Goal: Information Seeking & Learning: Learn about a topic

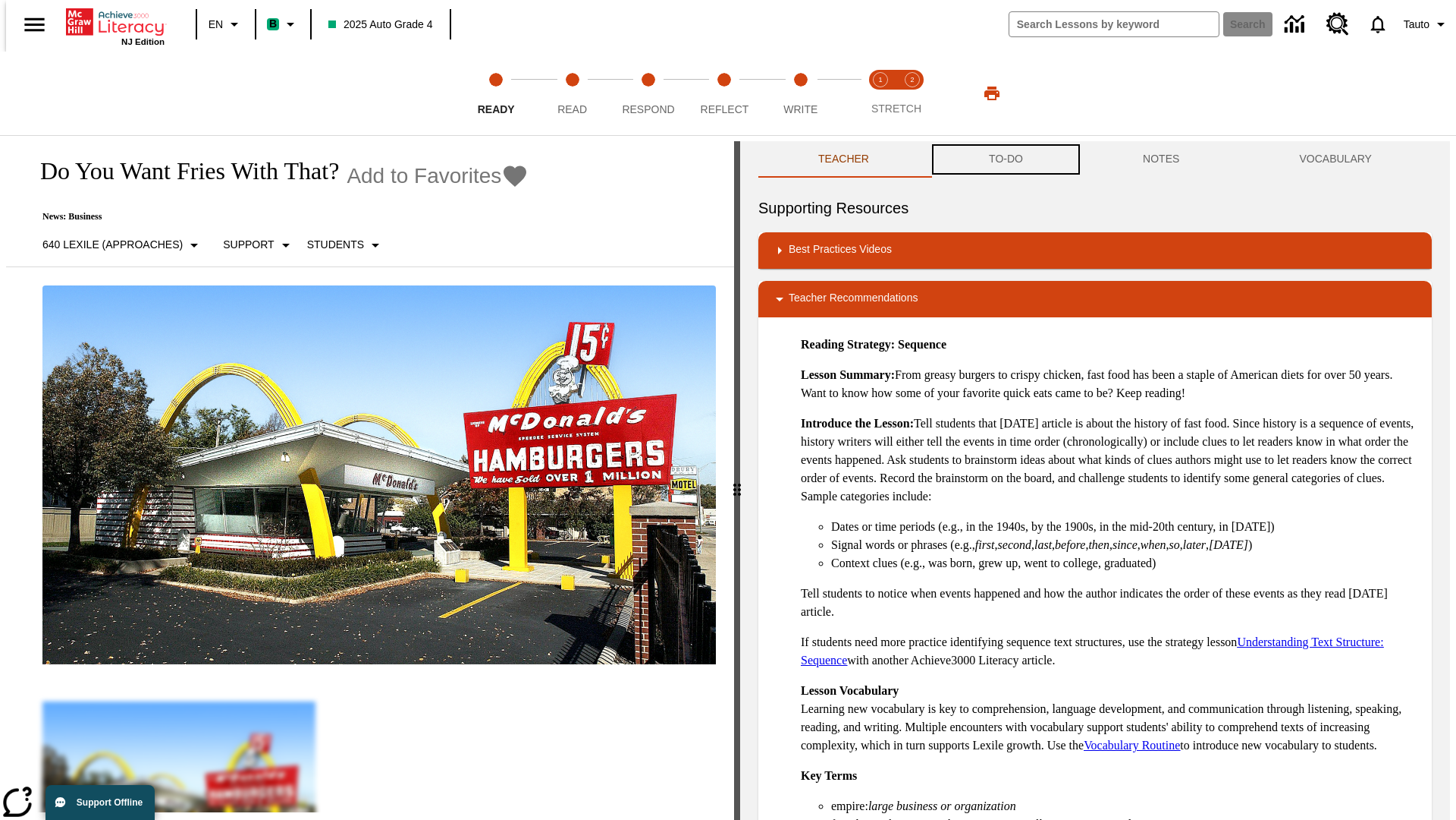
click at [1004, 160] on button "TO-DO" at bounding box center [1006, 159] width 154 height 37
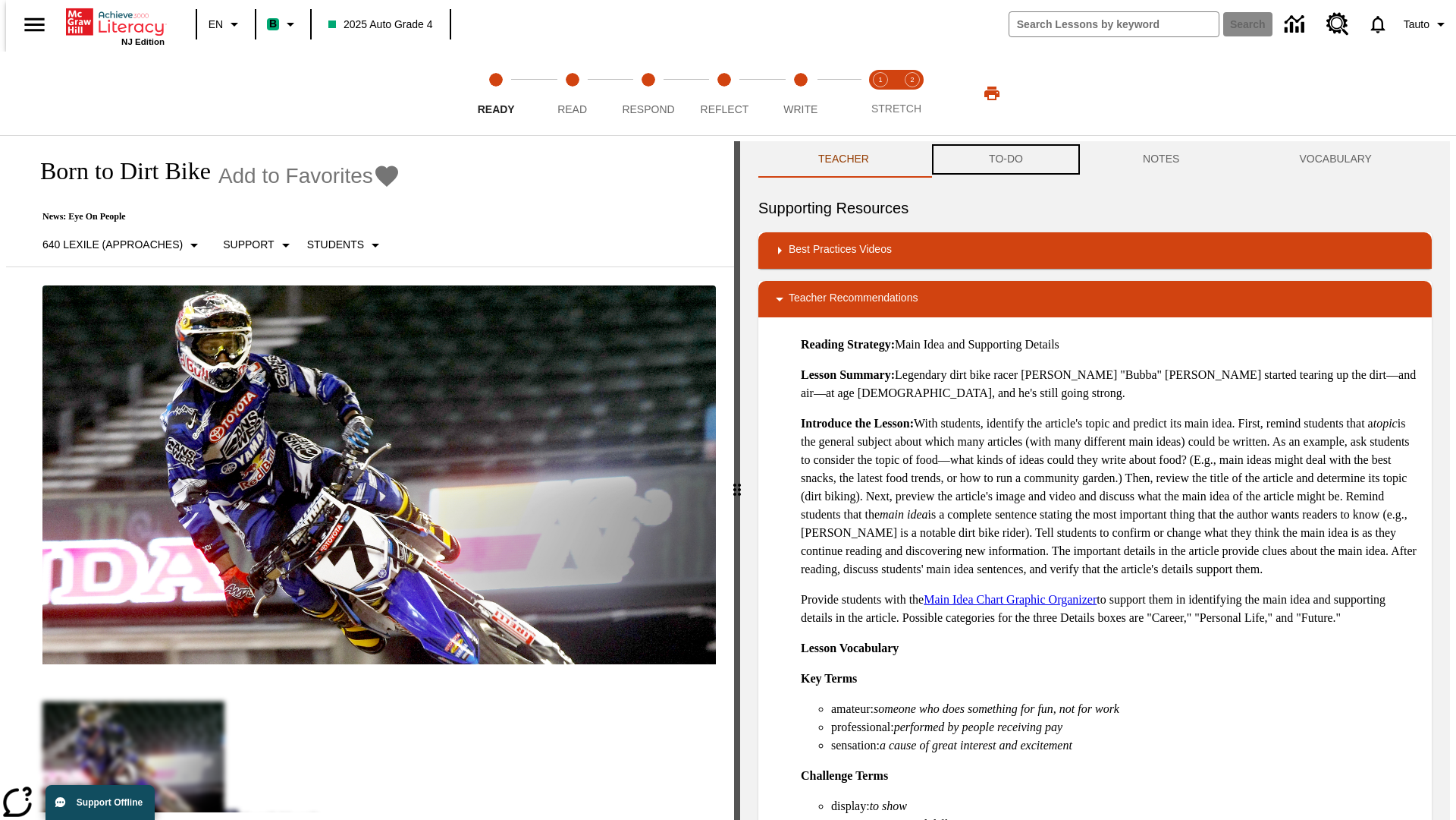
click at [1004, 160] on button "TO-DO" at bounding box center [1006, 159] width 154 height 37
